Goal: Transaction & Acquisition: Purchase product/service

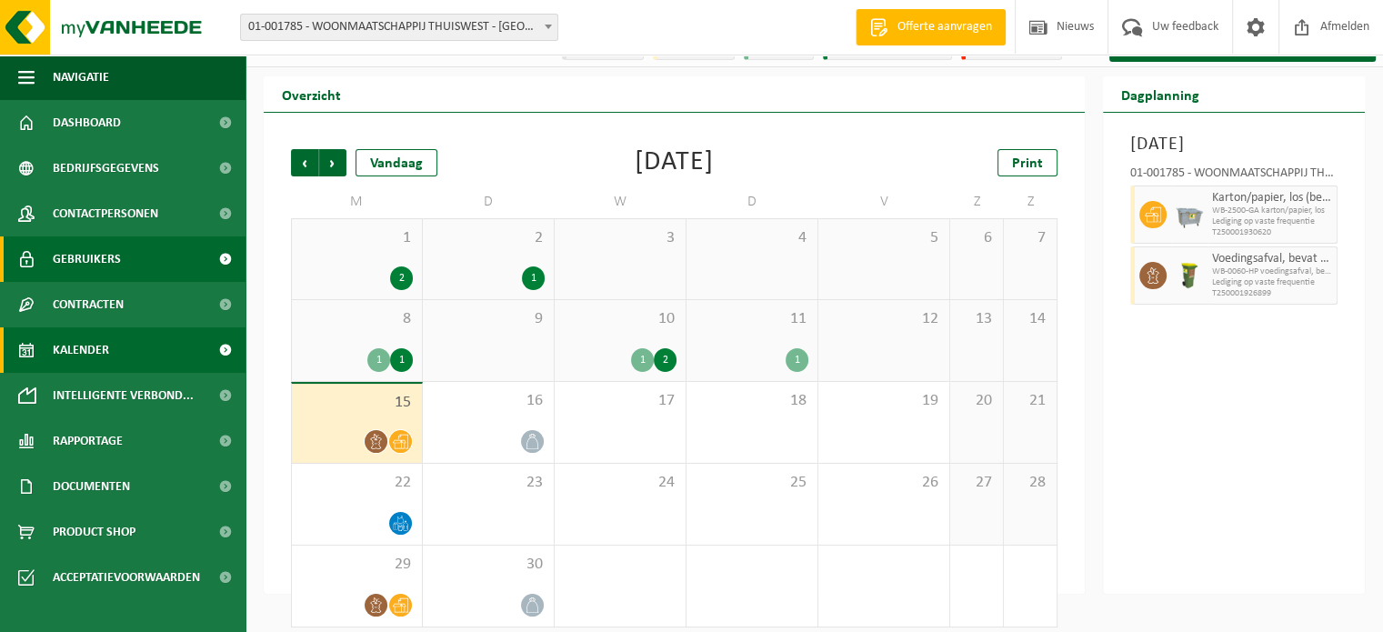
scroll to position [42, 0]
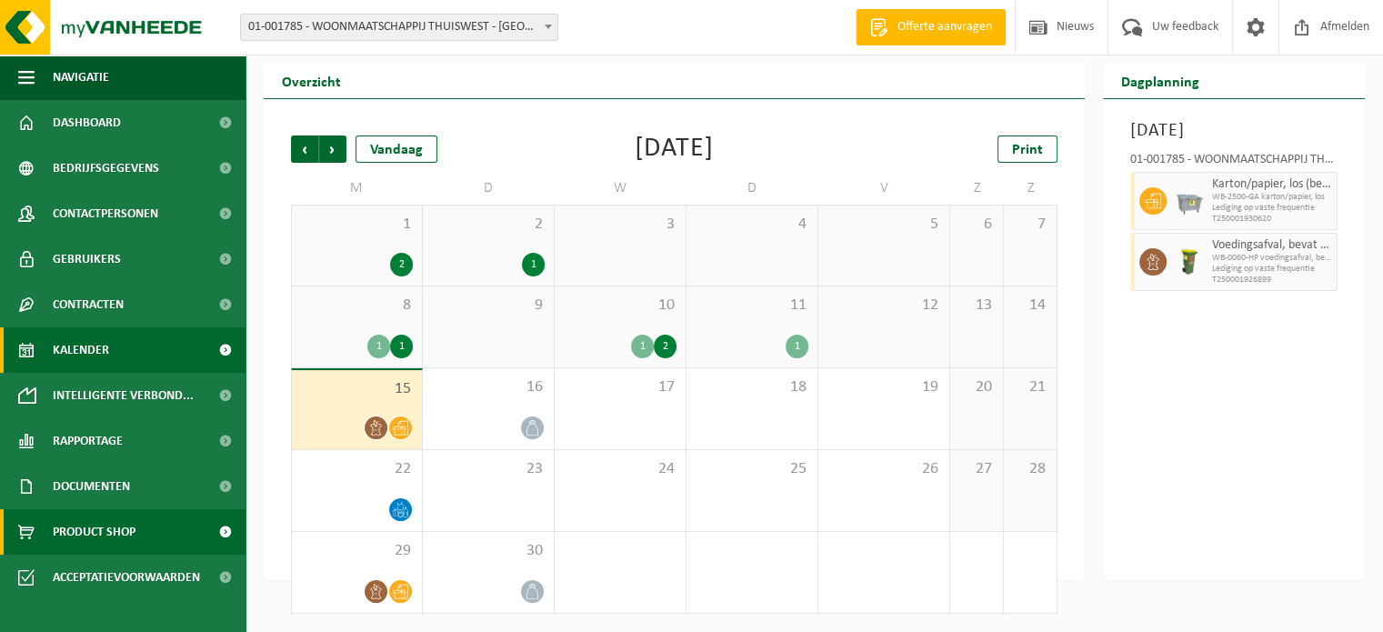
click at [87, 519] on span "Product Shop" at bounding box center [94, 531] width 83 height 45
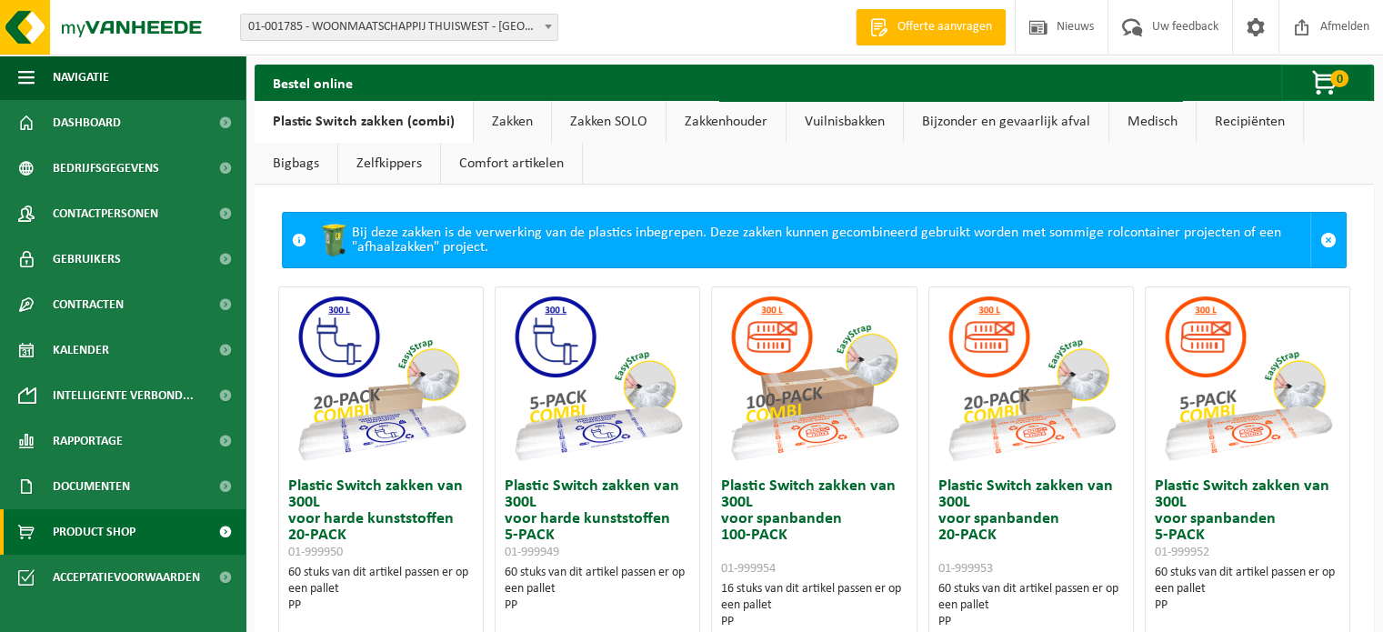
click at [493, 116] on link "Zakken" at bounding box center [512, 122] width 77 height 42
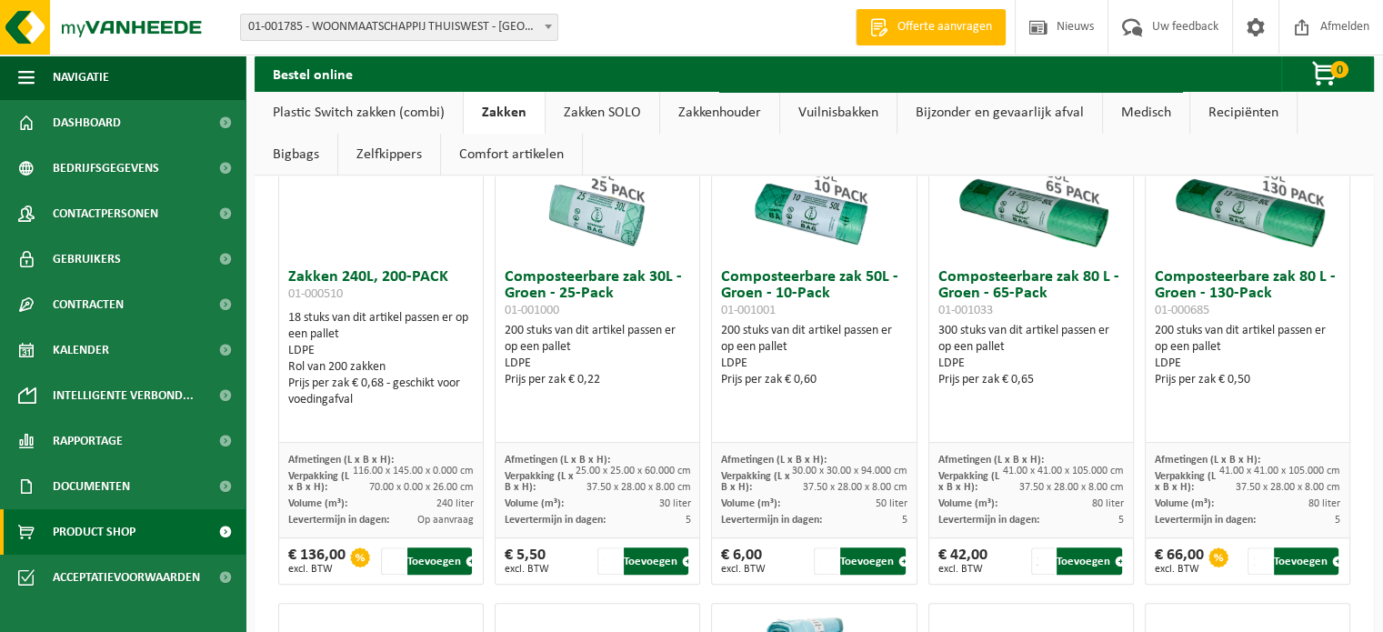
scroll to position [758, 0]
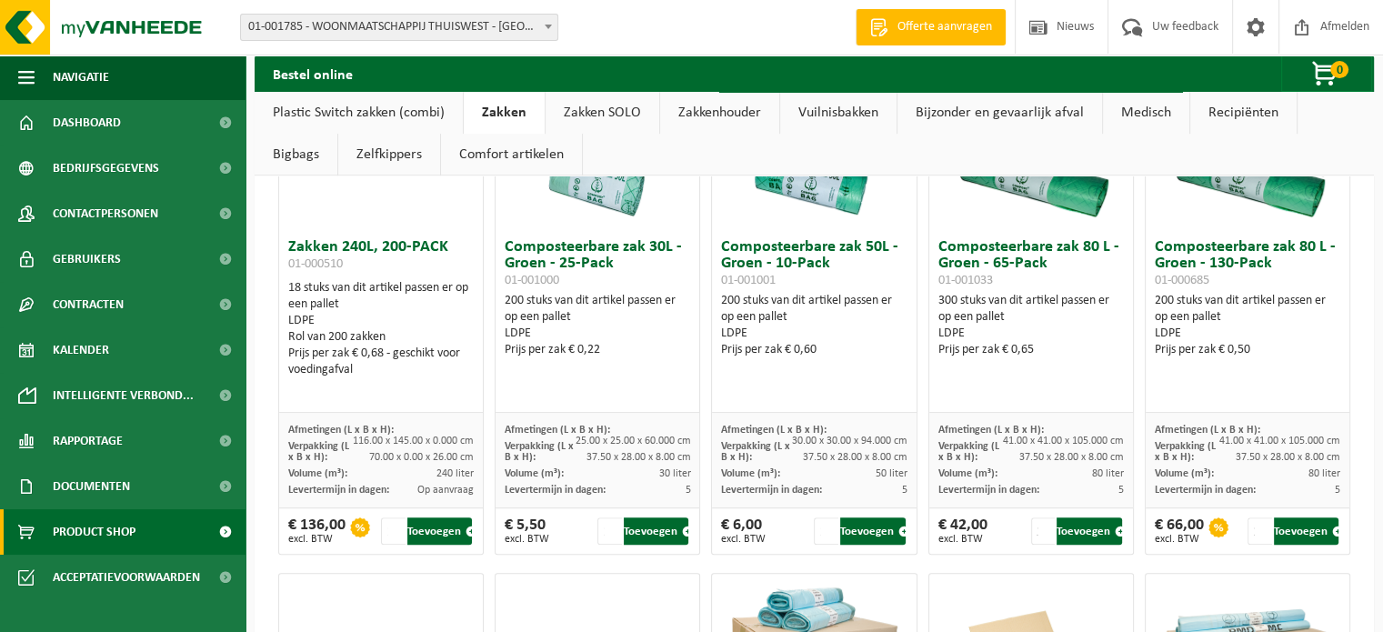
click at [794, 265] on h3 "Composteerbare zak 50L - Groen - 10-Pack 01-001001" at bounding box center [814, 263] width 186 height 49
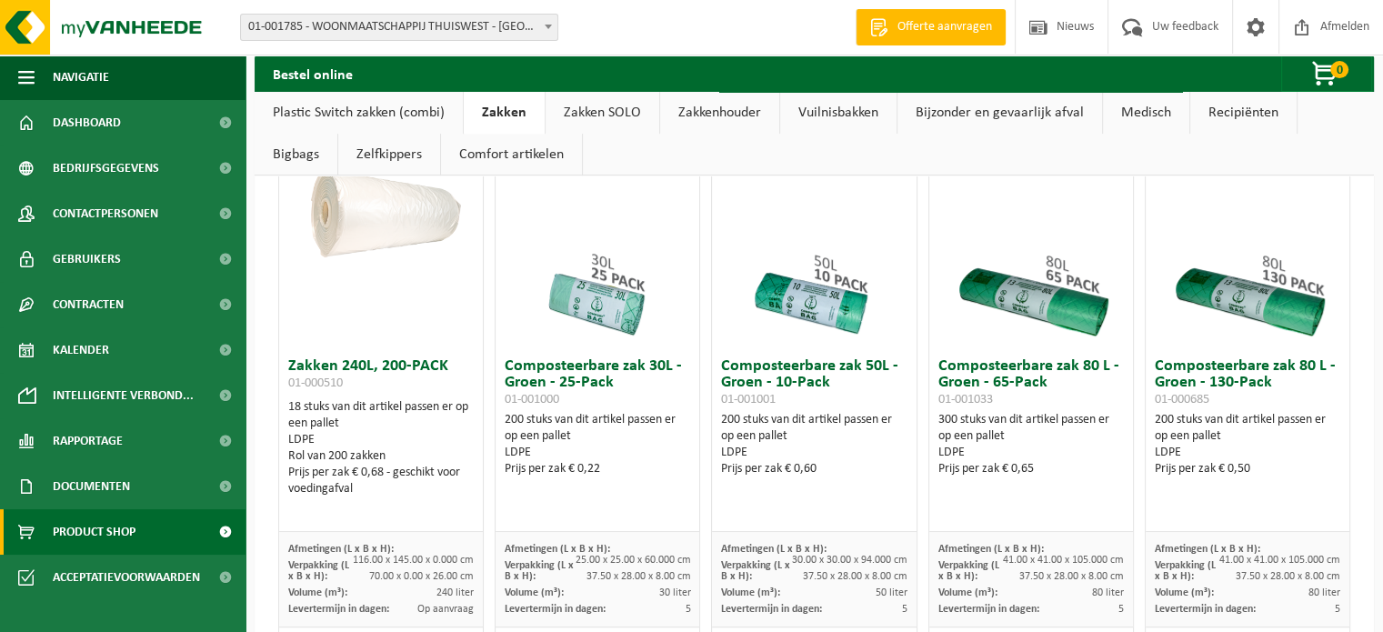
scroll to position [606, 0]
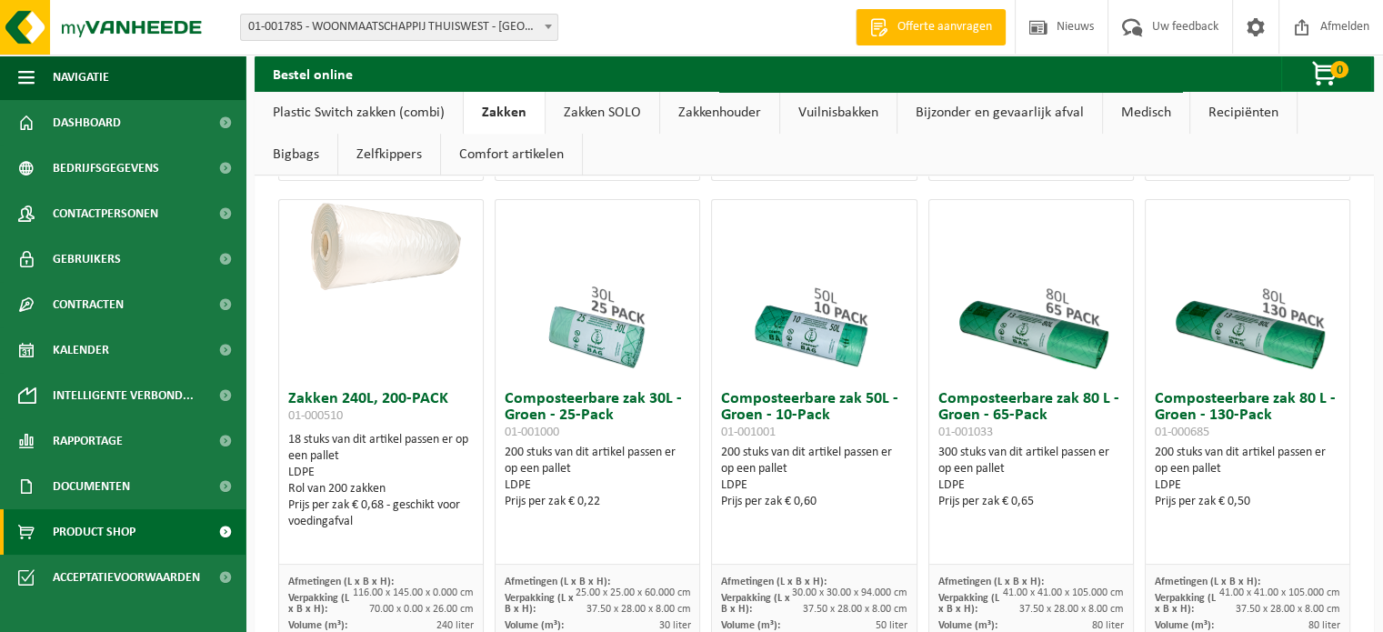
click at [804, 328] on img at bounding box center [814, 291] width 182 height 182
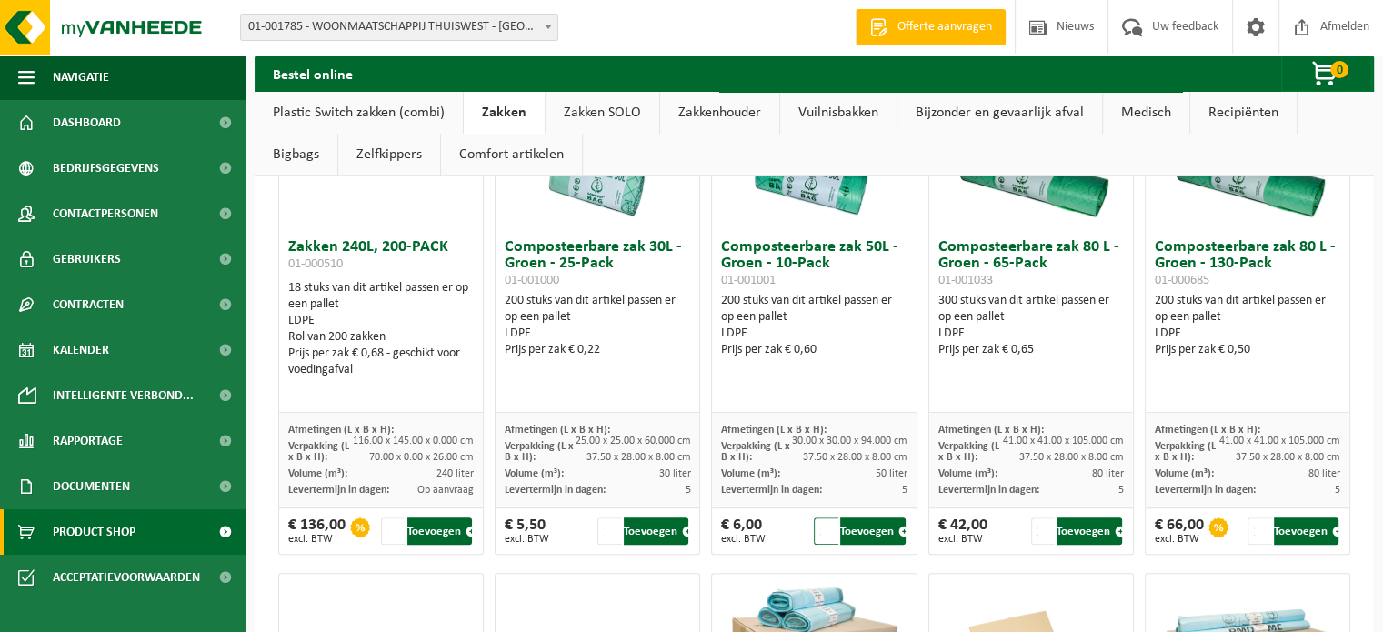
click at [822, 523] on input "2" at bounding box center [826, 530] width 25 height 27
click at [822, 523] on input "3" at bounding box center [826, 530] width 25 height 27
click at [814, 530] on input "3" at bounding box center [826, 530] width 25 height 27
click at [858, 527] on button "Toevoegen" at bounding box center [872, 530] width 65 height 27
type input "1"
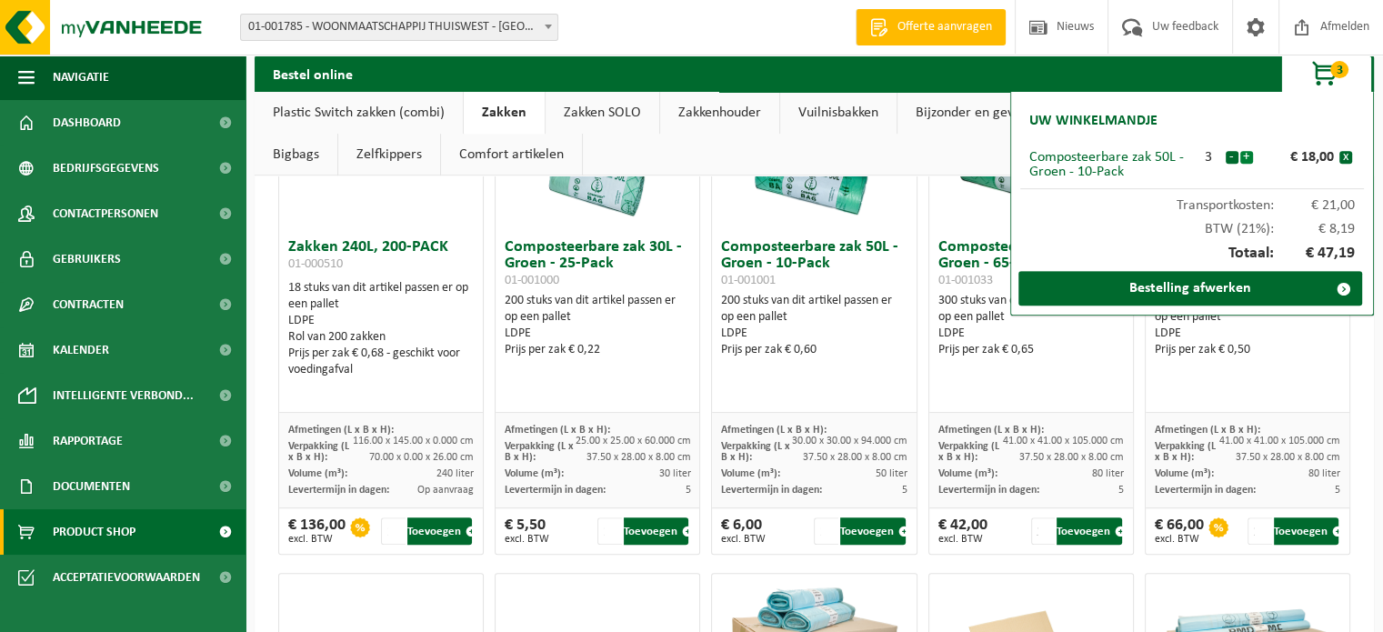
click at [1248, 156] on button "+" at bounding box center [1247, 157] width 13 height 13
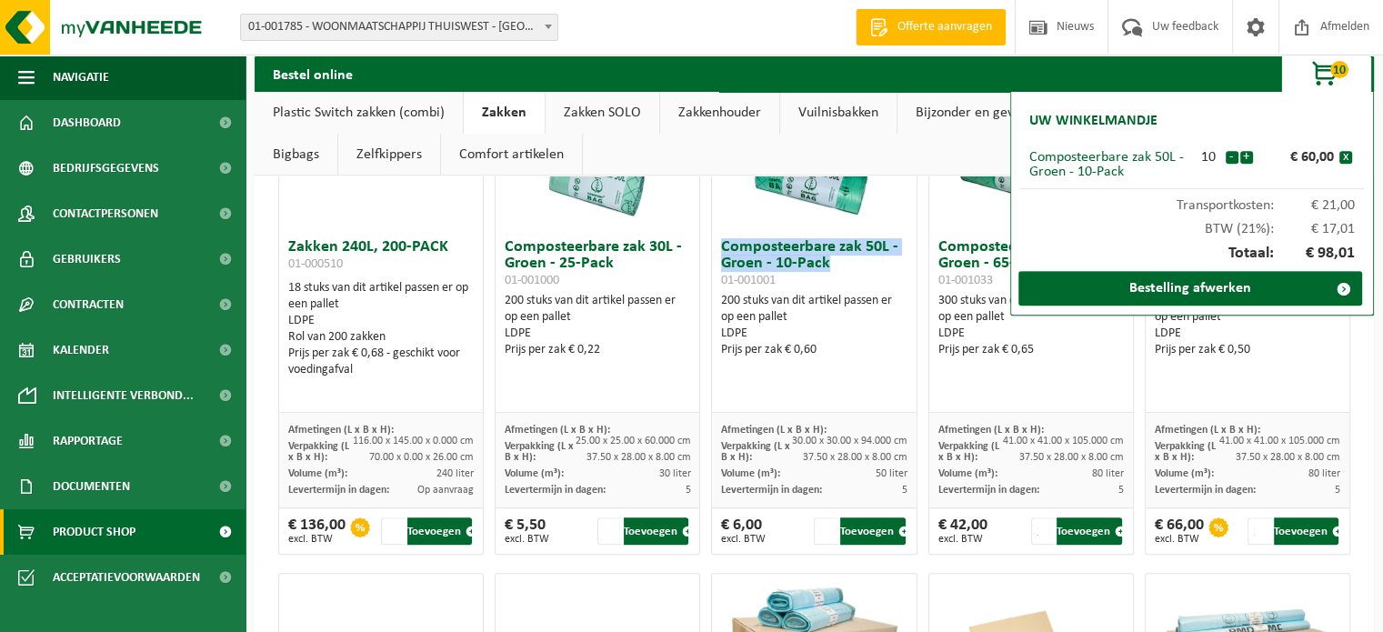
drag, startPoint x: 826, startPoint y: 265, endPoint x: 713, endPoint y: 250, distance: 113.7
click at [713, 250] on div "Composteerbare zak 50L - Groen - 10-Pack 01-001001 200 stuks van dit artikel pa…" at bounding box center [814, 321] width 204 height 183
click at [862, 342] on div "Prijs per zak € 0,60" at bounding box center [814, 350] width 186 height 16
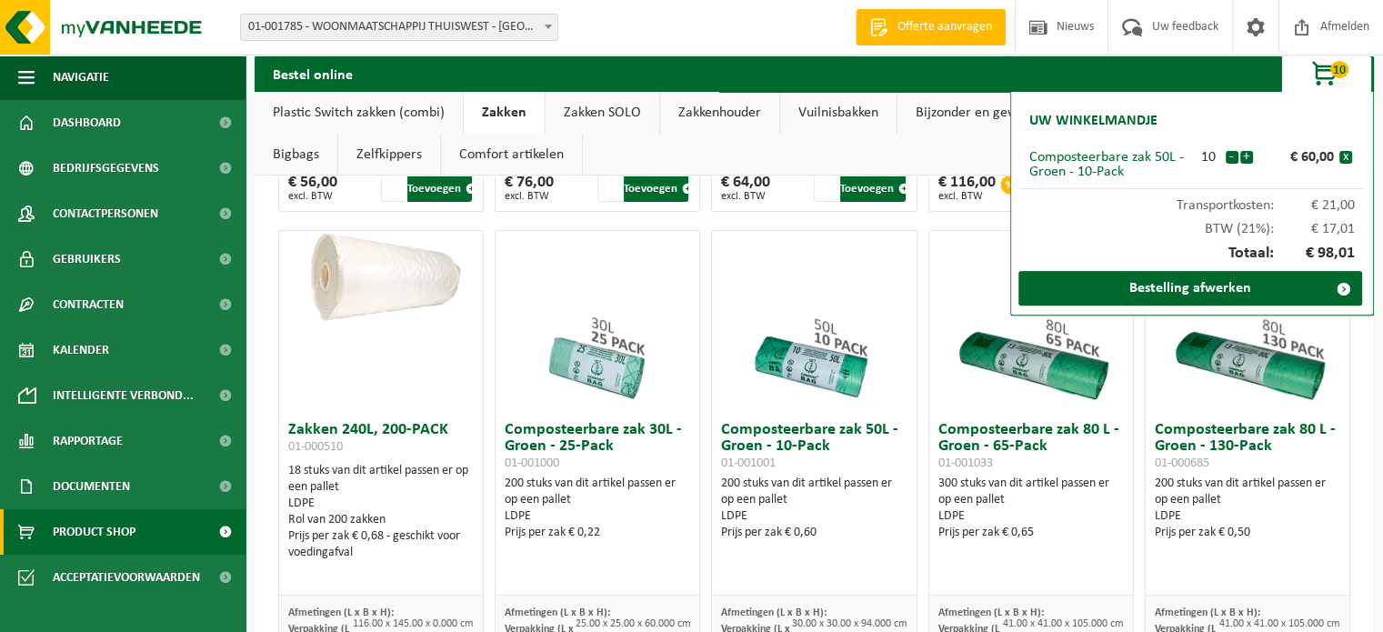
scroll to position [606, 0]
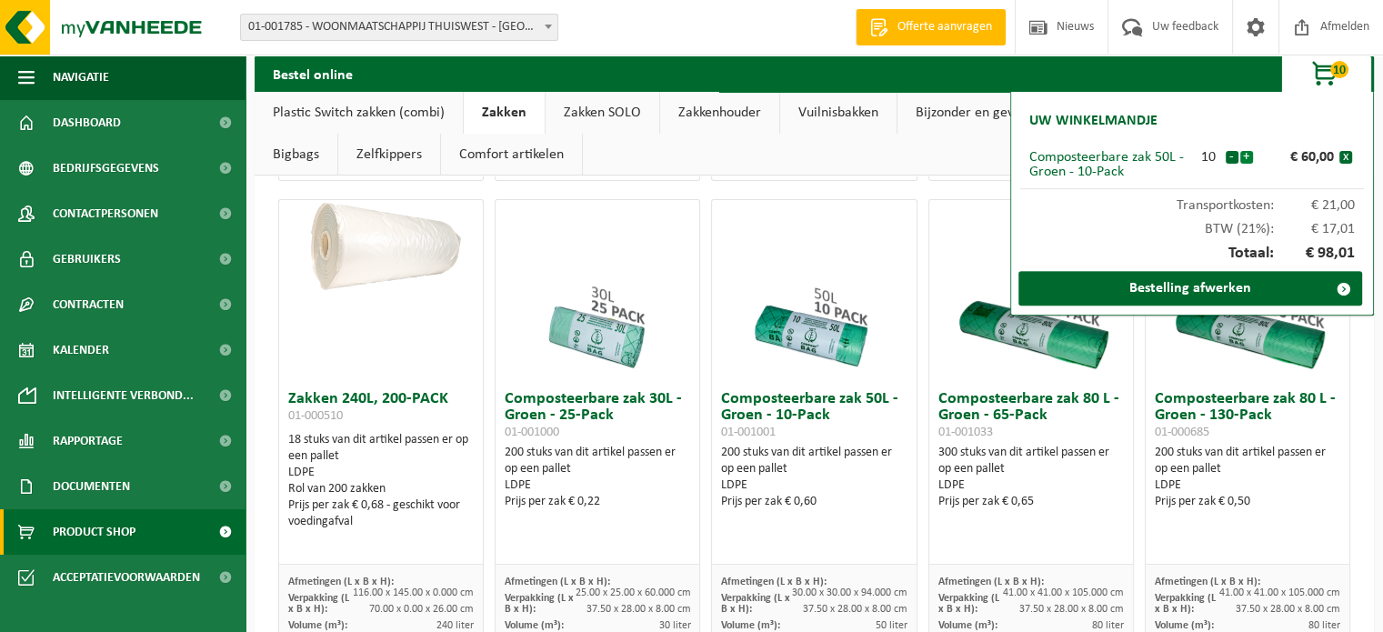
click at [1245, 161] on button "+" at bounding box center [1247, 157] width 13 height 13
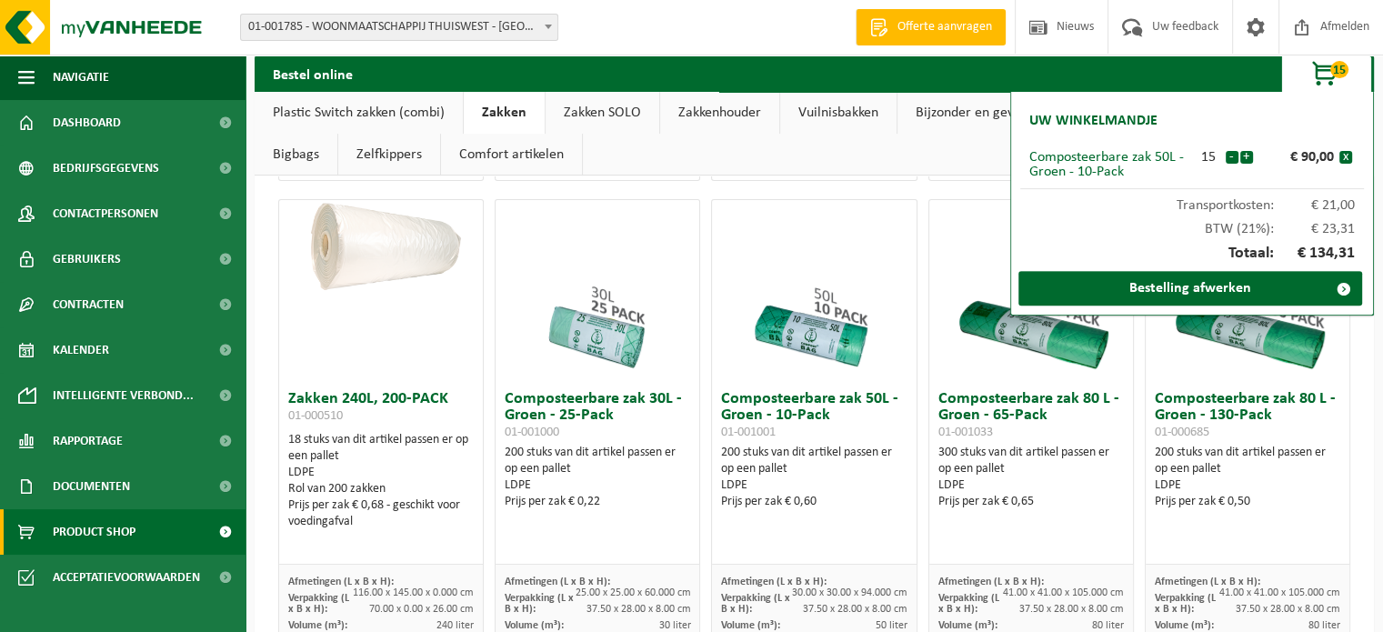
click at [1245, 161] on button "+" at bounding box center [1247, 157] width 13 height 13
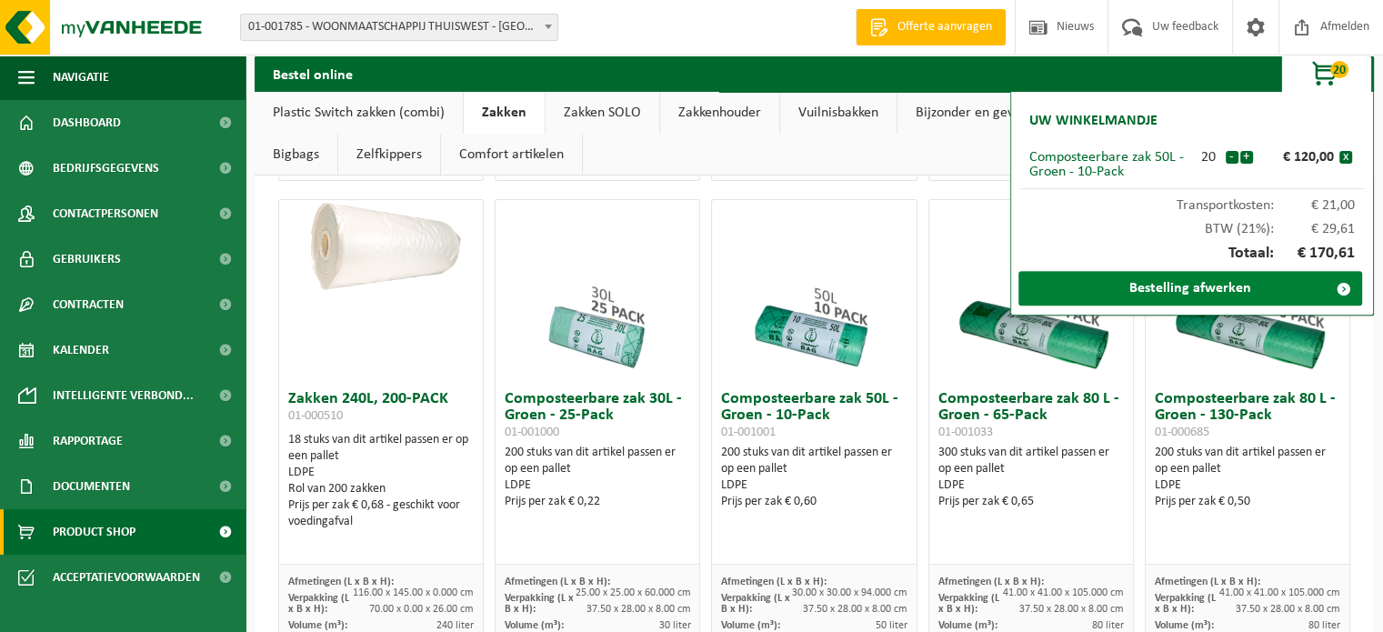
click at [1186, 286] on link "Bestelling afwerken" at bounding box center [1191, 288] width 344 height 35
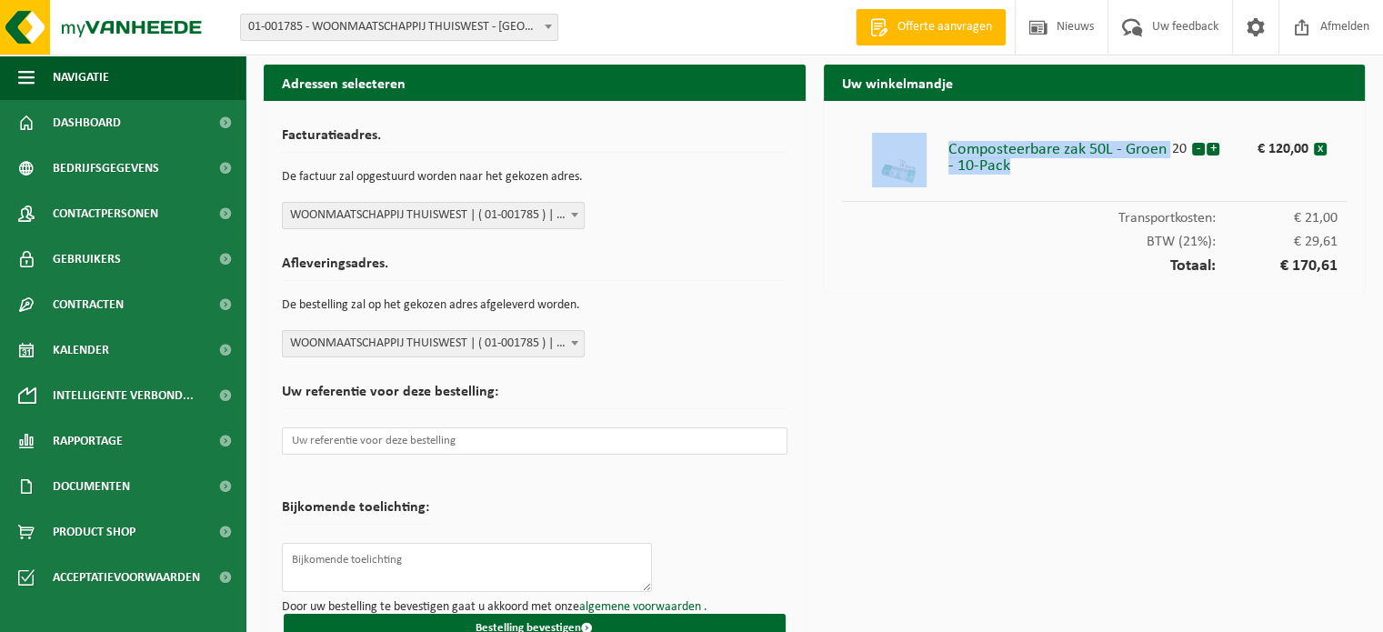
drag, startPoint x: 1015, startPoint y: 165, endPoint x: 943, endPoint y: 155, distance: 72.5
click at [943, 155] on li "Composteerbare zak 50L - Groen - 10-Pack 20 - + € 120,00 x" at bounding box center [1095, 160] width 506 height 83
copy li "Composteerbare zak 50L - Groen - 10-Pack"
click at [1190, 425] on div "Uw winkelmandje Composteerbare zak 50L - Groen - 10-Pack 20 - + € 120,00 x Tran…" at bounding box center [1095, 368] width 560 height 606
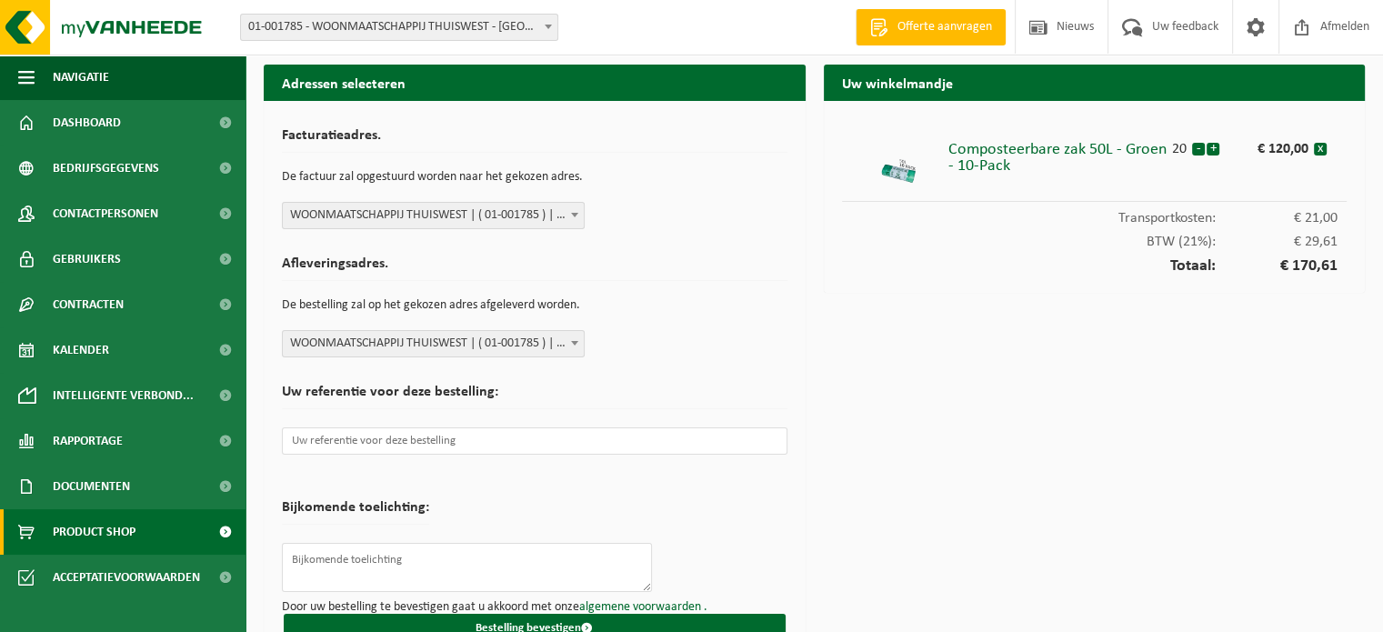
click at [82, 534] on span "Product Shop" at bounding box center [94, 531] width 83 height 45
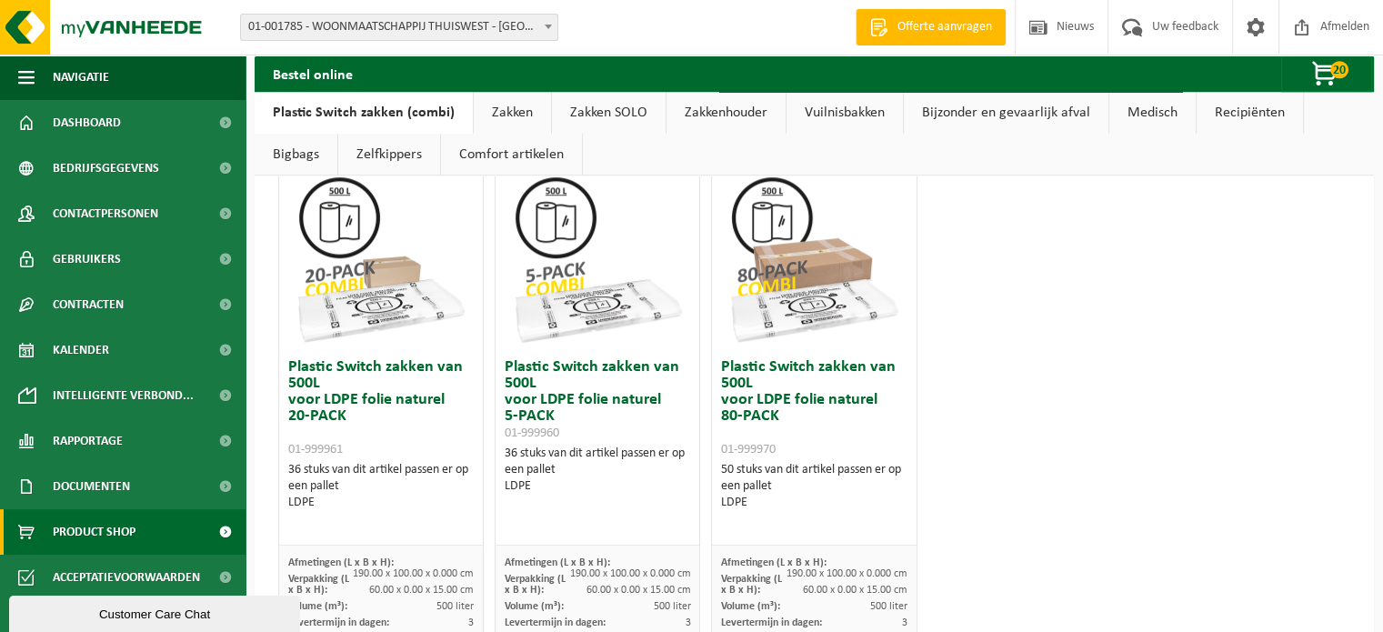
scroll to position [758, 0]
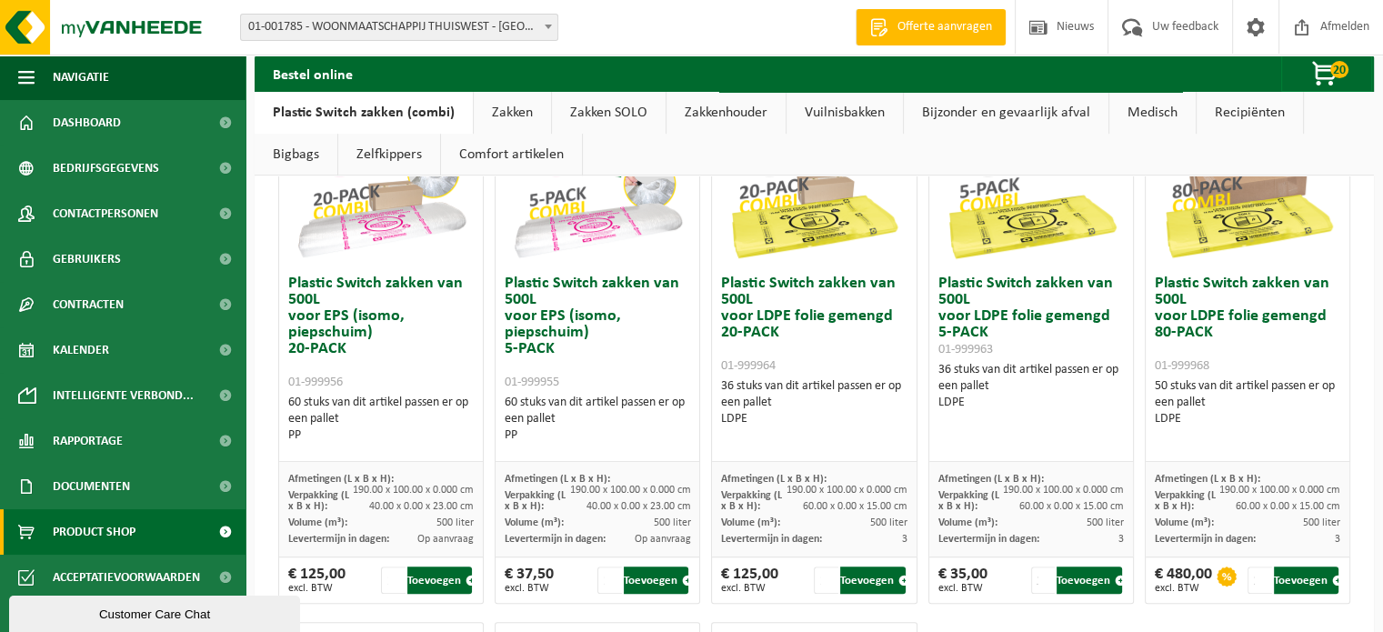
click at [504, 106] on link "Zakken" at bounding box center [512, 113] width 77 height 42
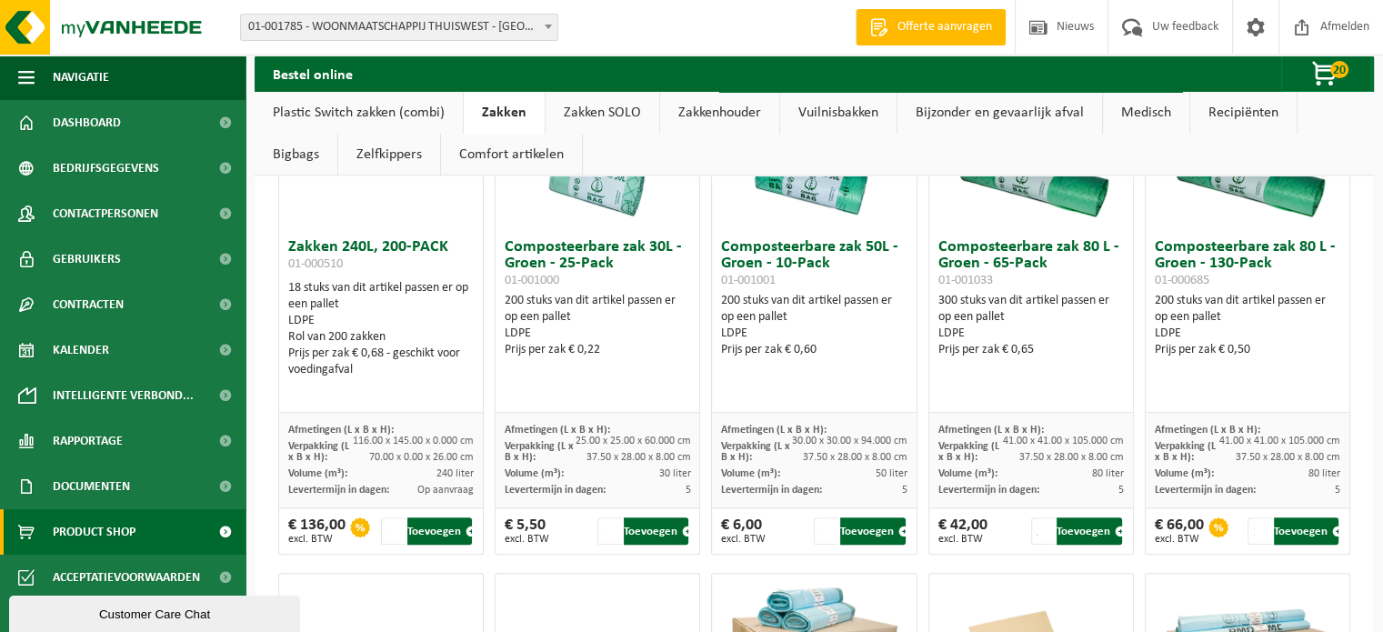
scroll to position [606, 0]
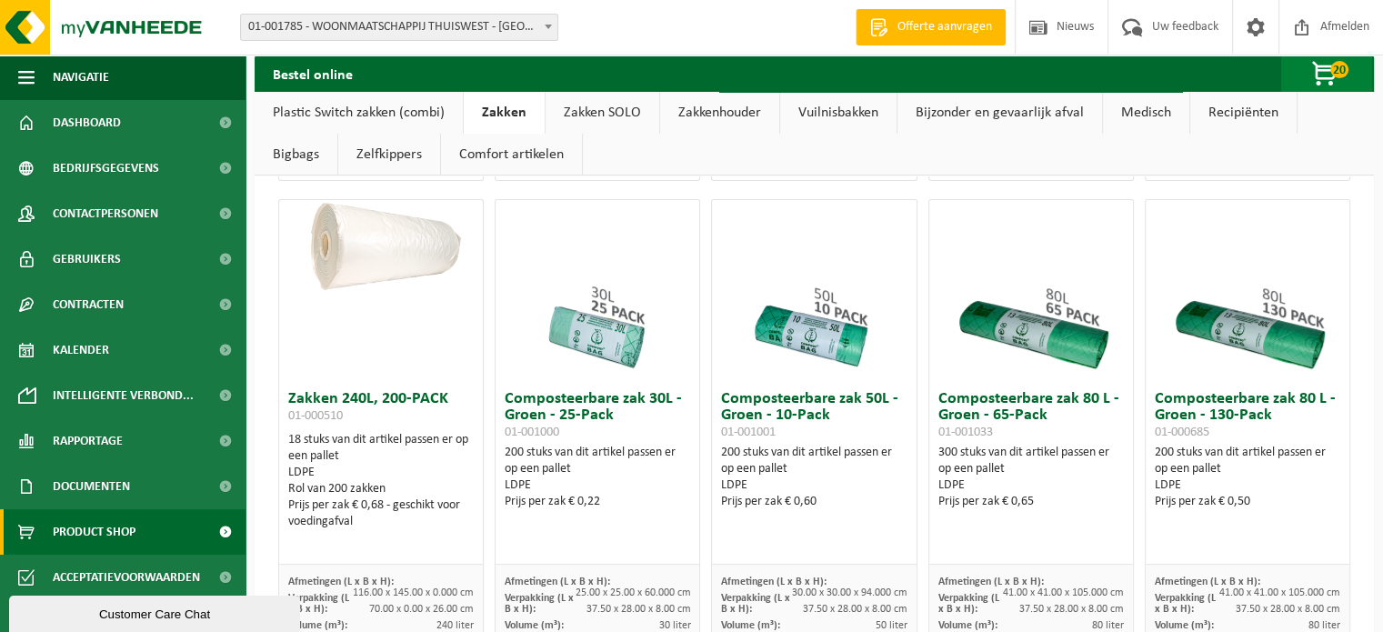
click at [1321, 76] on span "button" at bounding box center [1326, 74] width 91 height 36
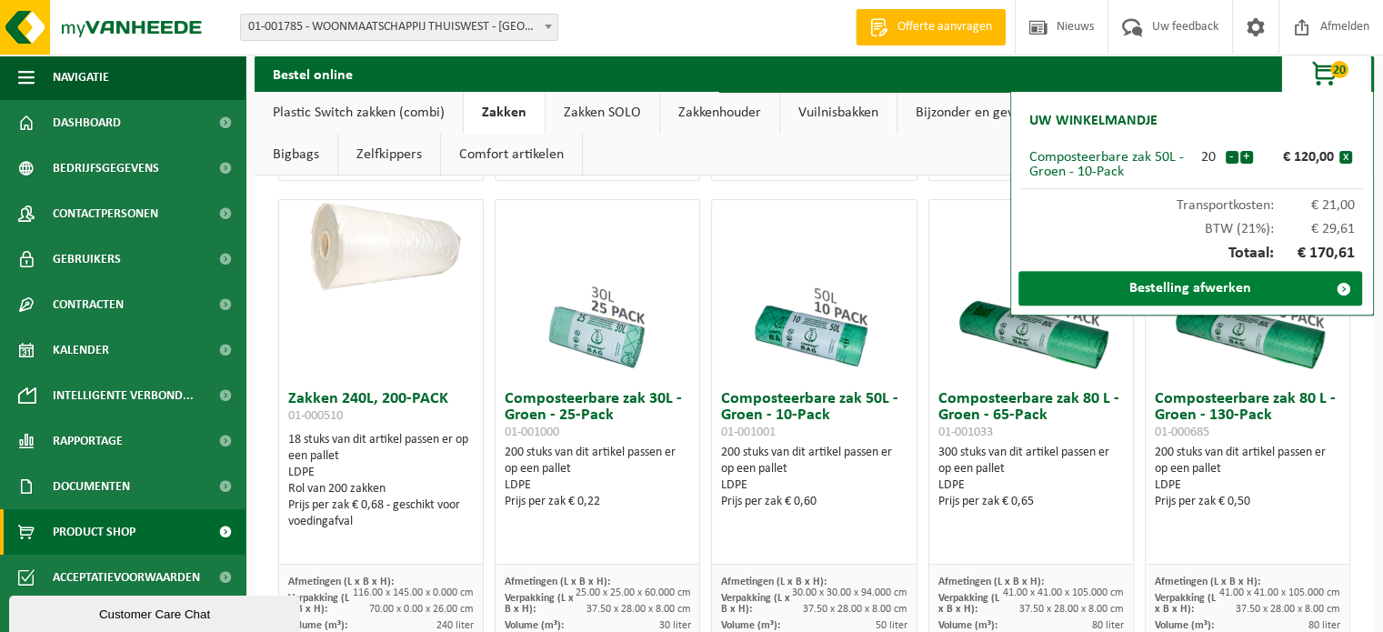
click at [1129, 286] on link "Bestelling afwerken" at bounding box center [1191, 288] width 344 height 35
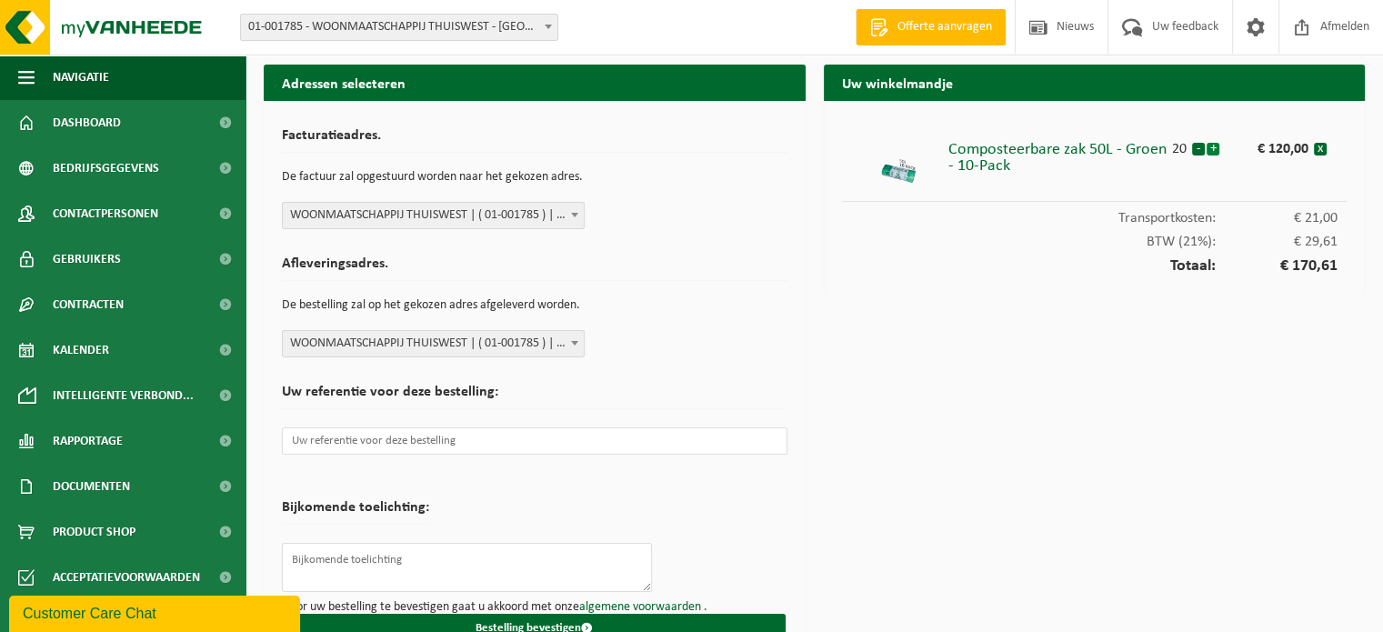
click at [1214, 149] on button "+" at bounding box center [1213, 149] width 13 height 13
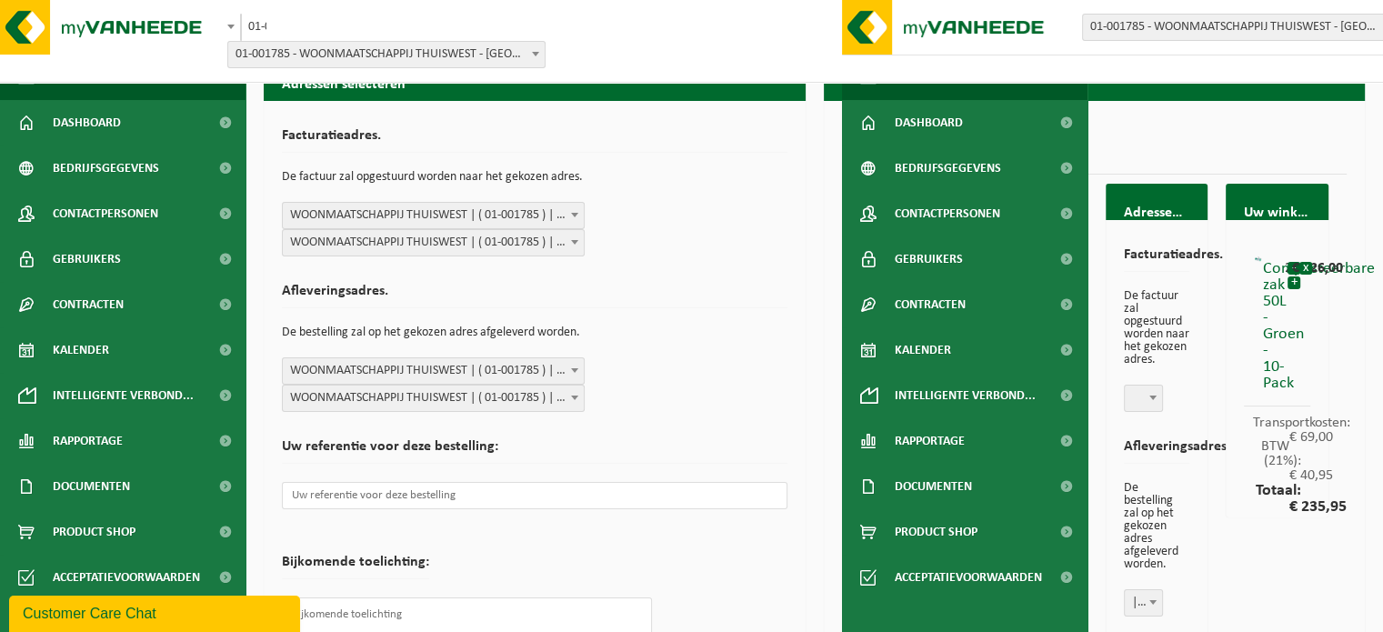
click at [772, 286] on h2 "Afleveringsadres." at bounding box center [535, 296] width 506 height 25
click at [137, 22] on img at bounding box center [109, 27] width 218 height 55
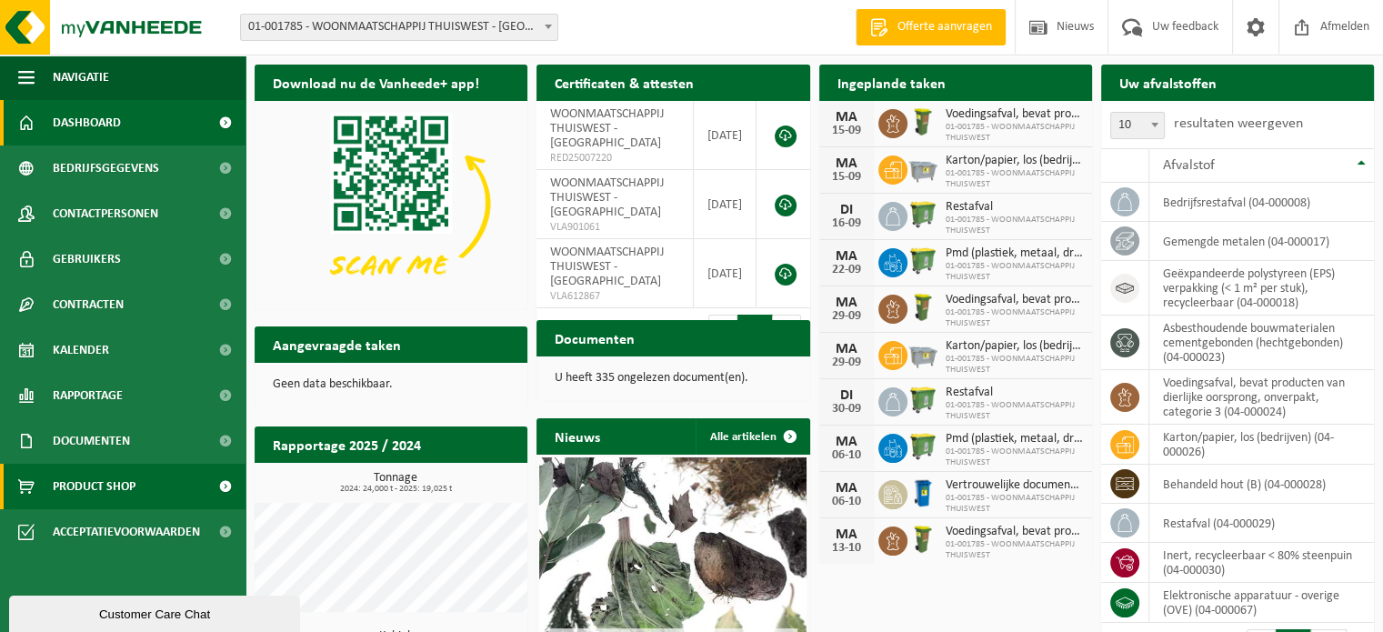
click at [68, 487] on span "Product Shop" at bounding box center [94, 486] width 83 height 45
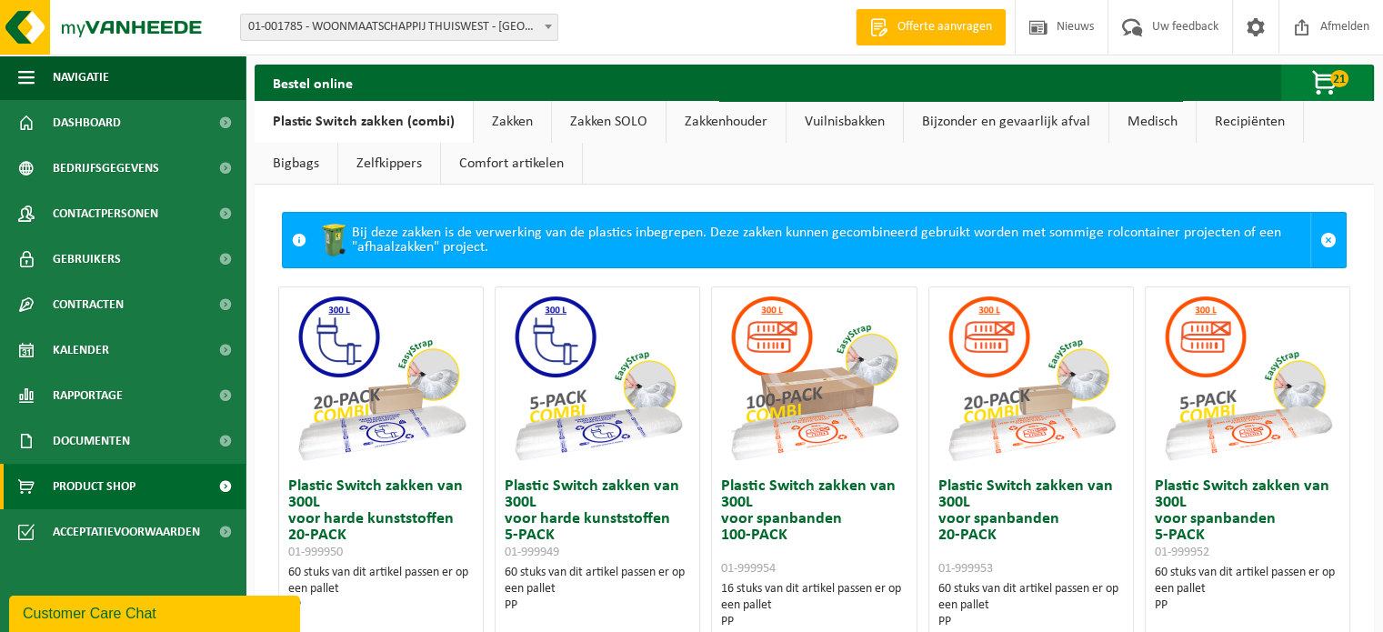
click at [1327, 80] on span "button" at bounding box center [1326, 83] width 91 height 36
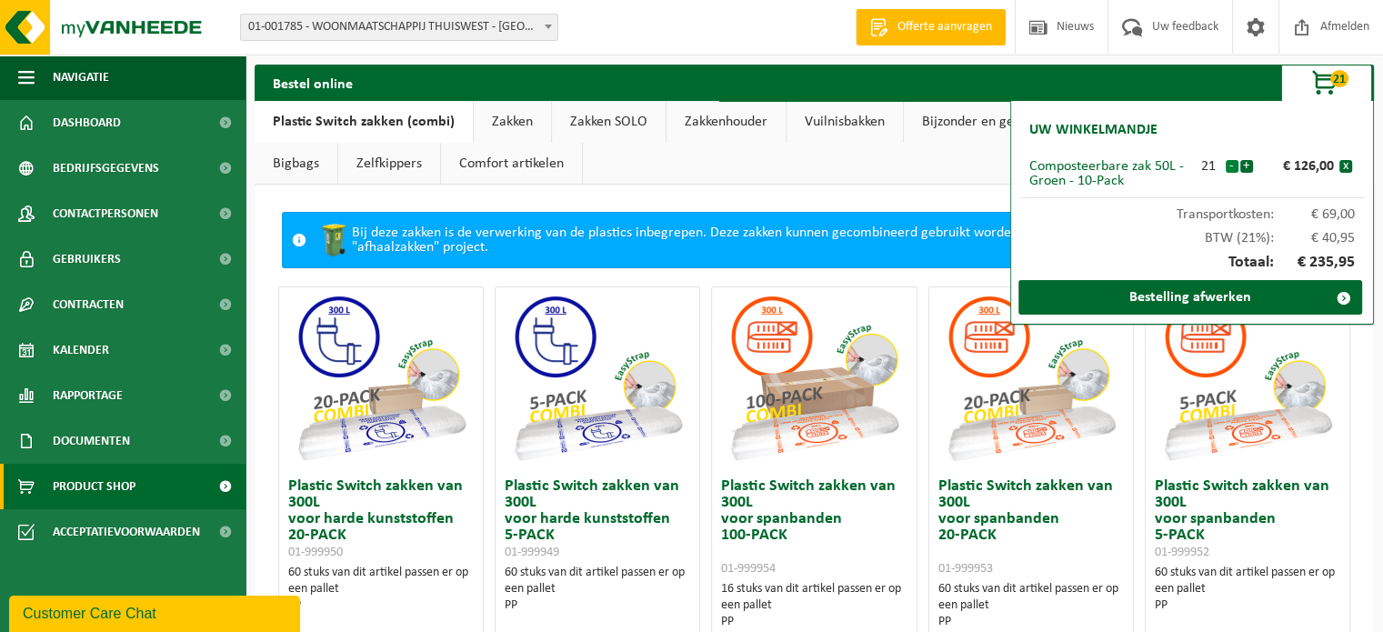
click at [1231, 166] on button "-" at bounding box center [1232, 166] width 13 height 13
drag, startPoint x: 1124, startPoint y: 185, endPoint x: 1070, endPoint y: 185, distance: 54.6
click at [1070, 185] on div "Composteerbare zak 50L - Groen - 10-Pack" at bounding box center [1111, 173] width 163 height 29
click at [1145, 181] on div "Composteerbare zak 50L - Groen - 10-Pack" at bounding box center [1111, 173] width 163 height 29
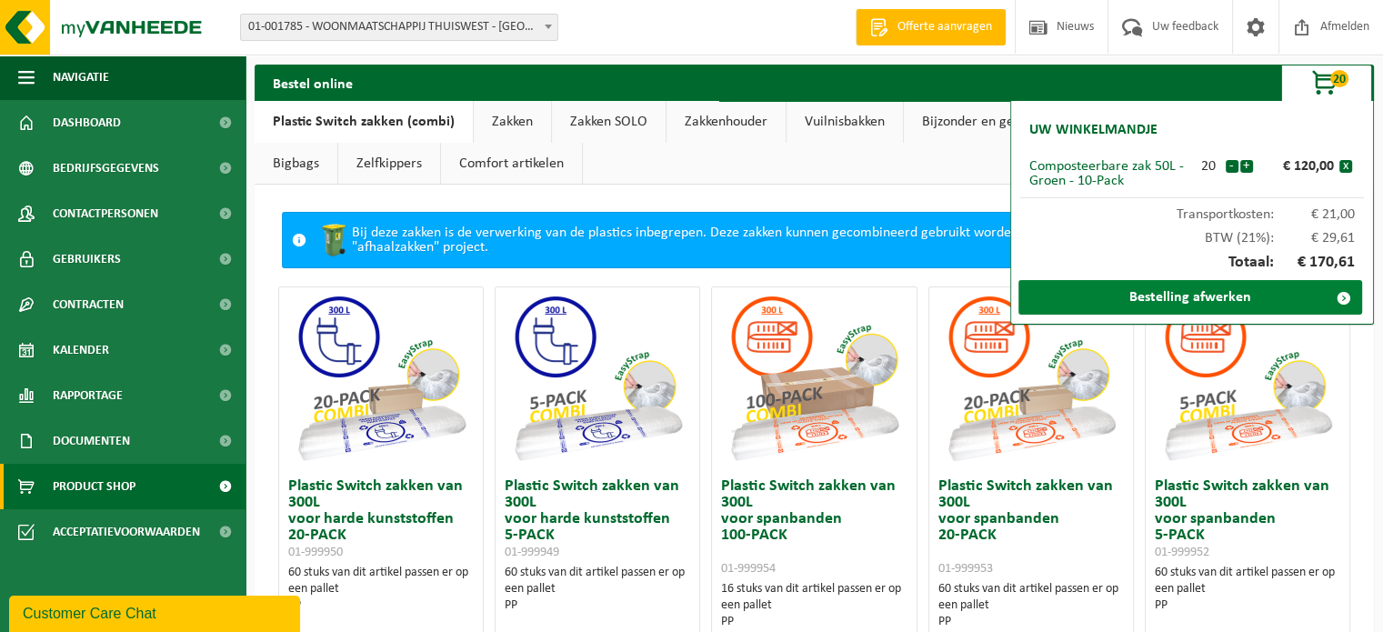
click at [1242, 297] on link "Bestelling afwerken" at bounding box center [1191, 297] width 344 height 35
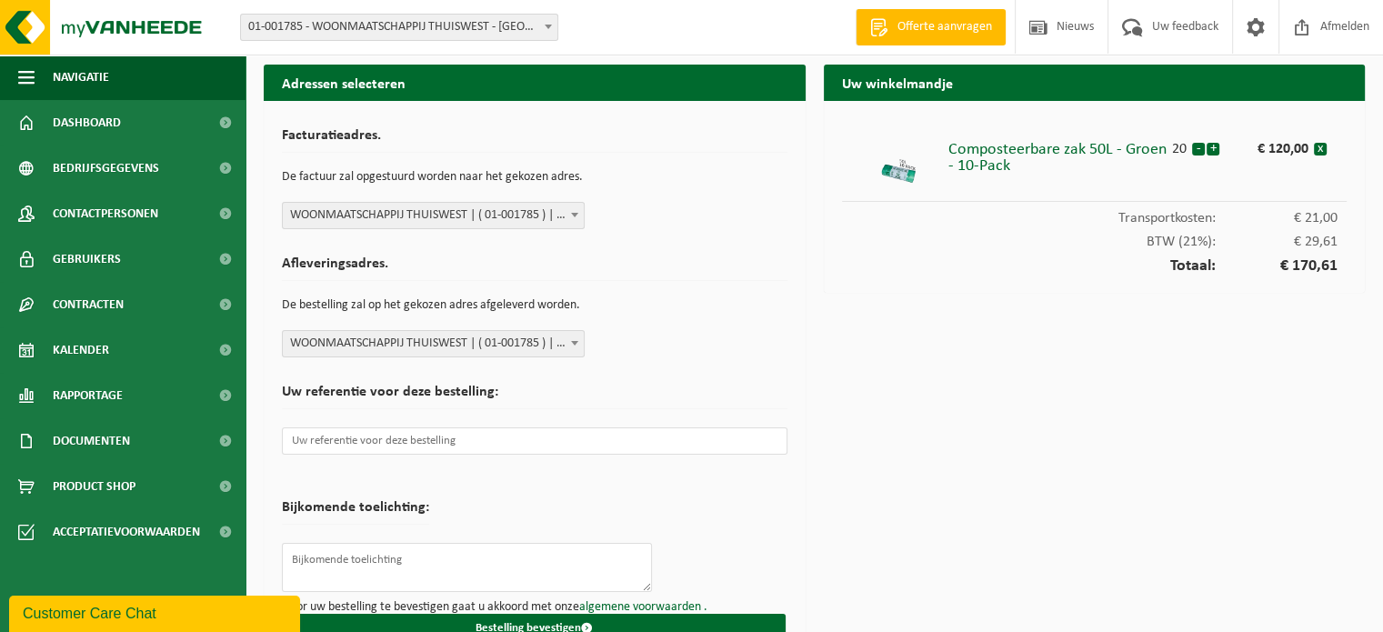
scroll to position [35, 0]
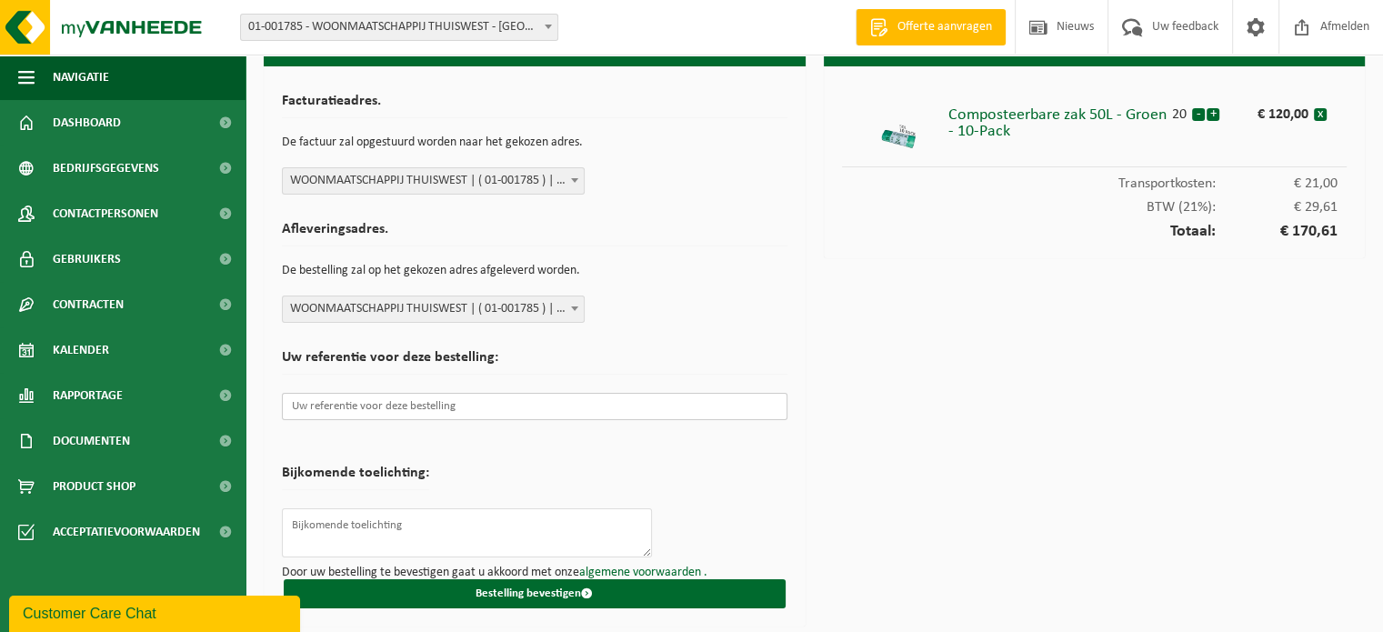
click at [367, 403] on input "text" at bounding box center [535, 406] width 506 height 27
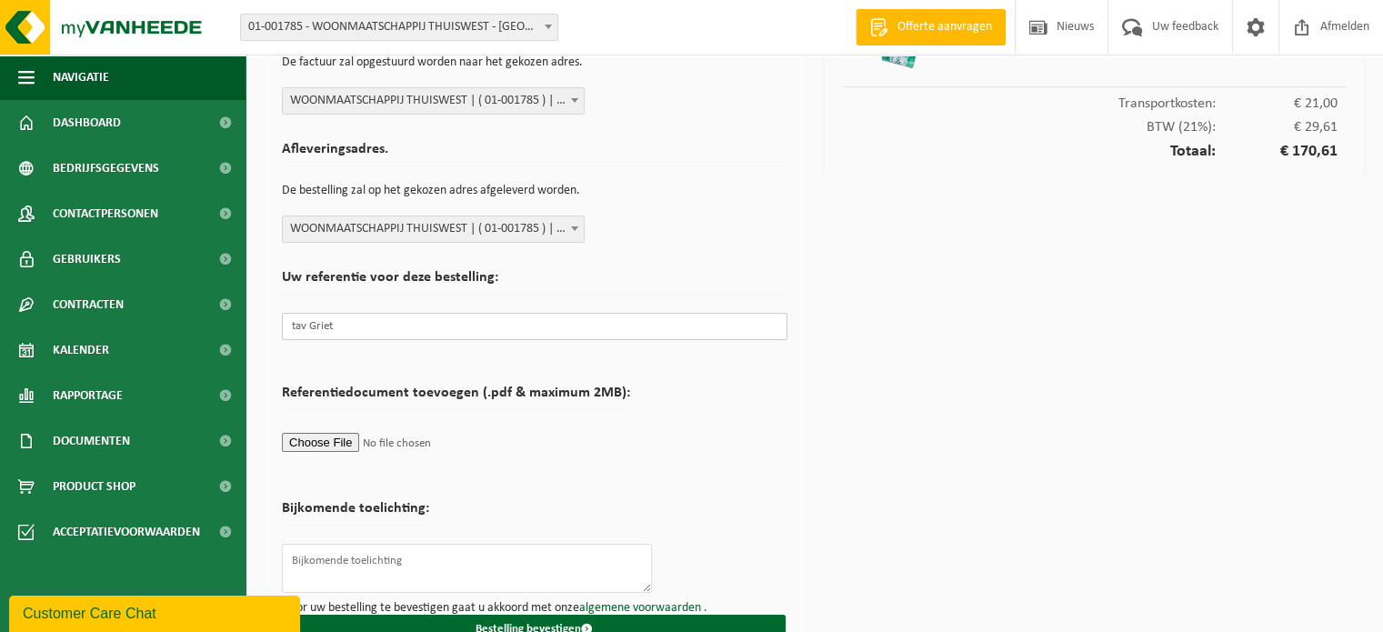
scroll to position [149, 0]
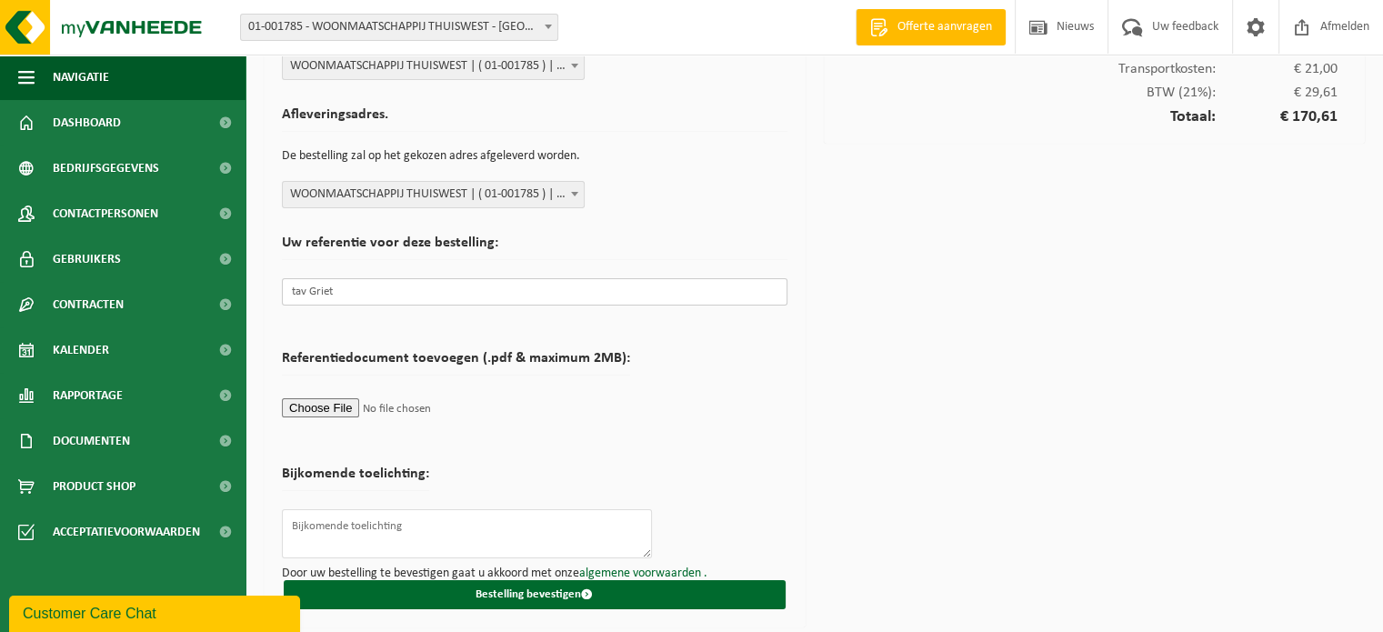
type input "tav Griet"
click at [377, 523] on textarea at bounding box center [467, 533] width 370 height 49
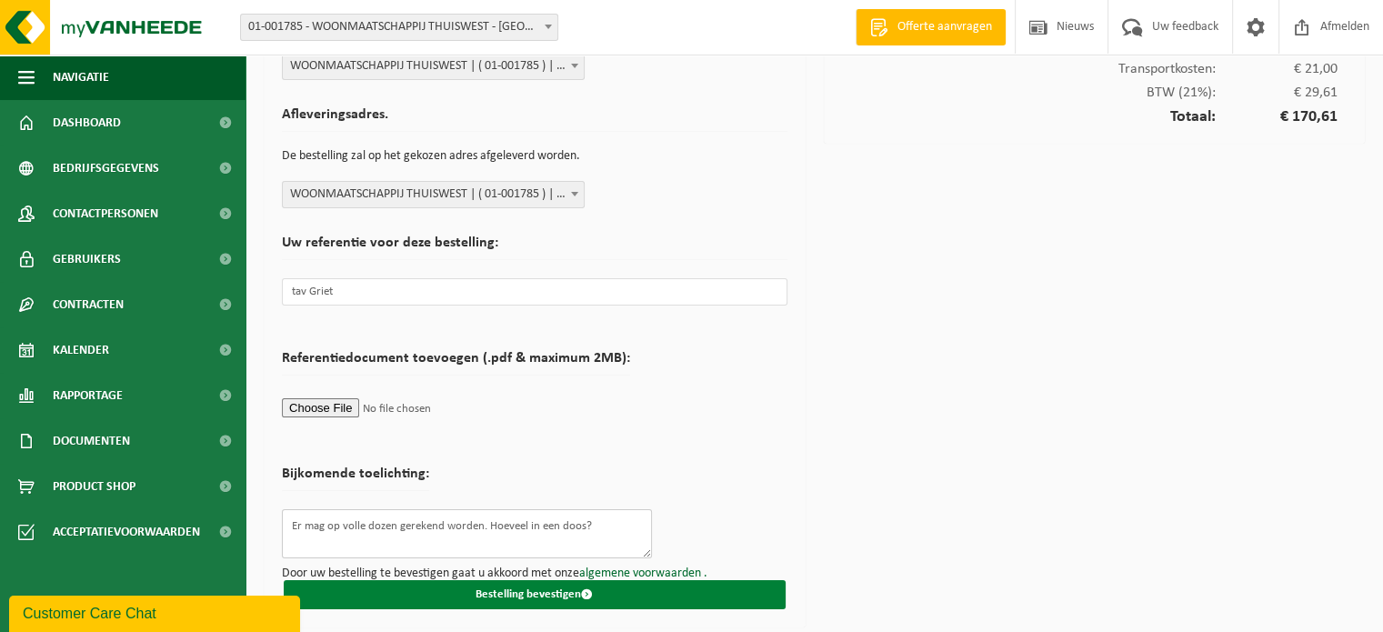
type textarea "Er mag op volle dozen gerekend worden. Hoeveel in een doos?"
click at [475, 591] on button "Bestelling bevestigen" at bounding box center [535, 594] width 502 height 29
